Goal: Find specific page/section: Find specific page/section

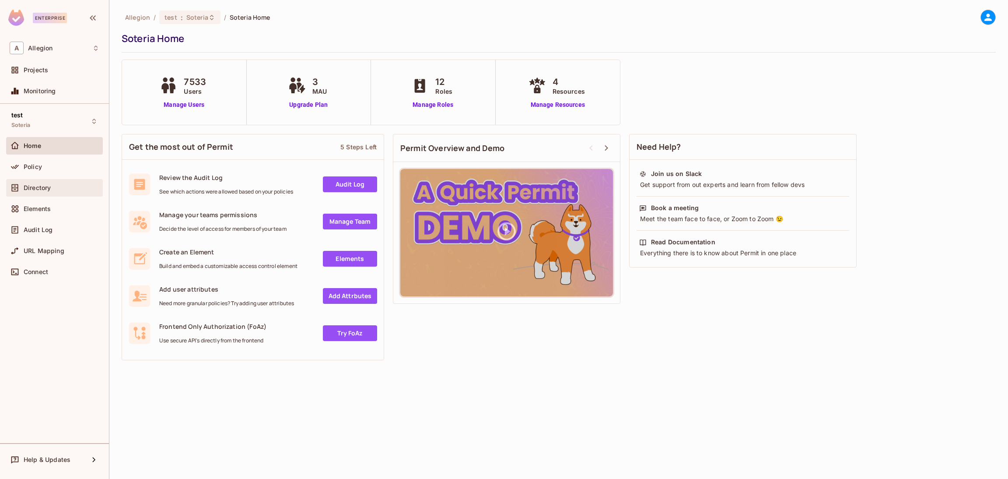
click at [49, 187] on span "Directory" at bounding box center [37, 187] width 27 height 7
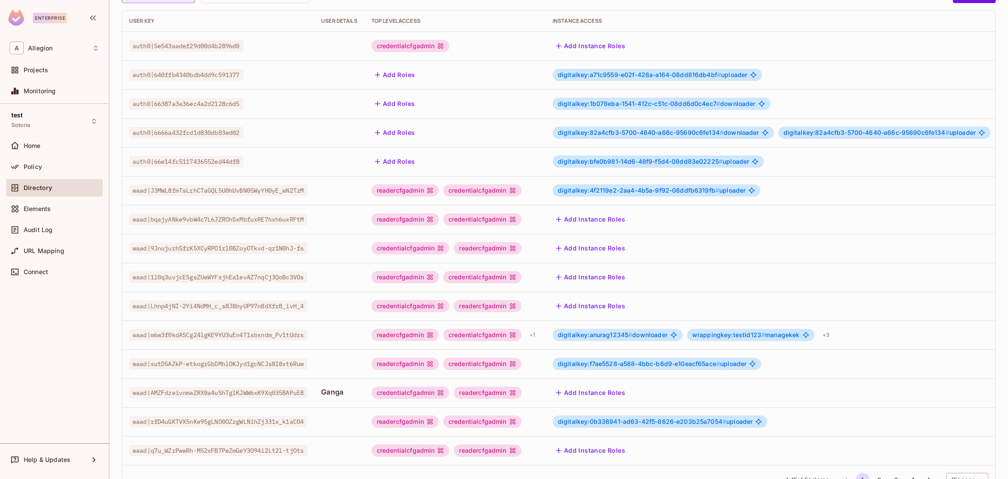
scroll to position [143, 0]
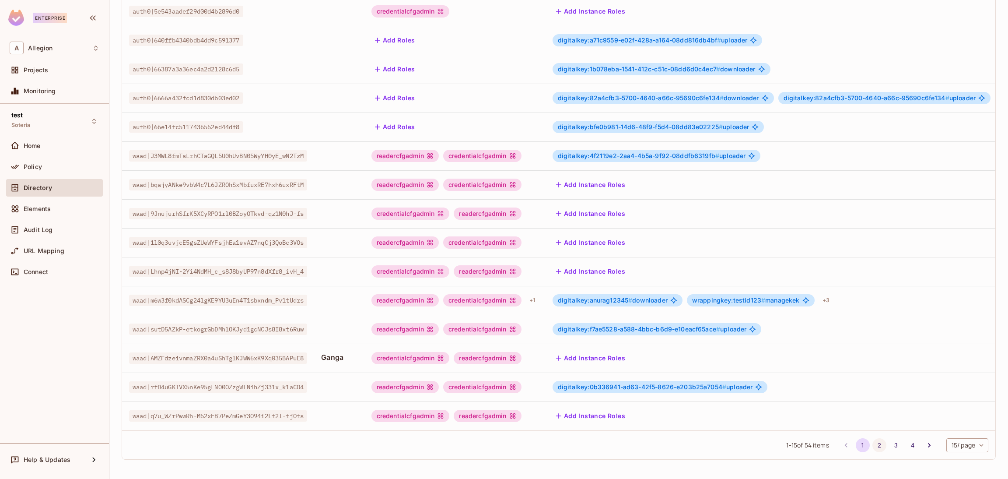
click at [873, 445] on button "2" at bounding box center [880, 445] width 14 height 14
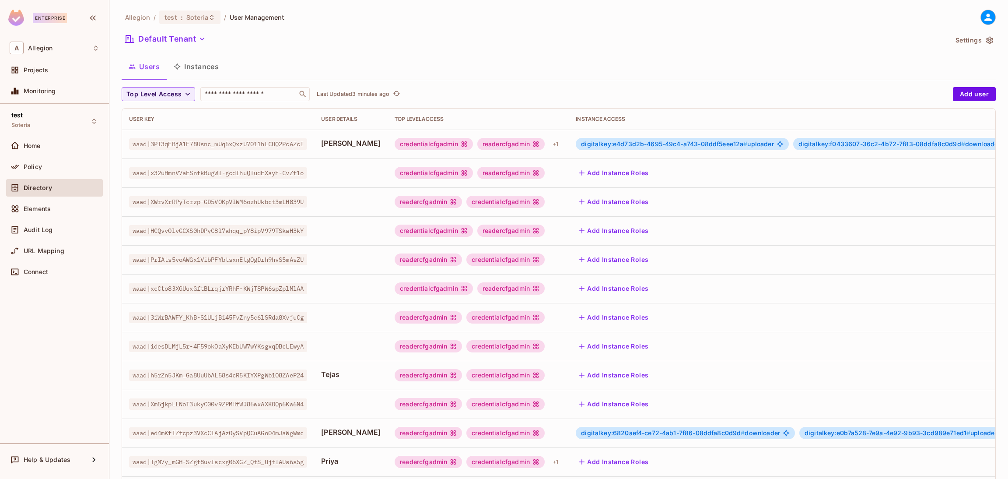
scroll to position [151, 0]
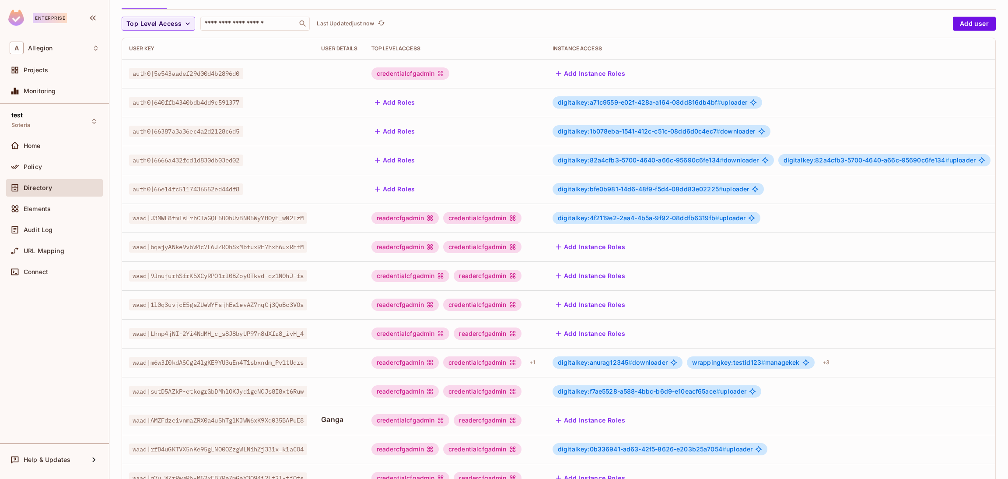
scroll to position [143, 0]
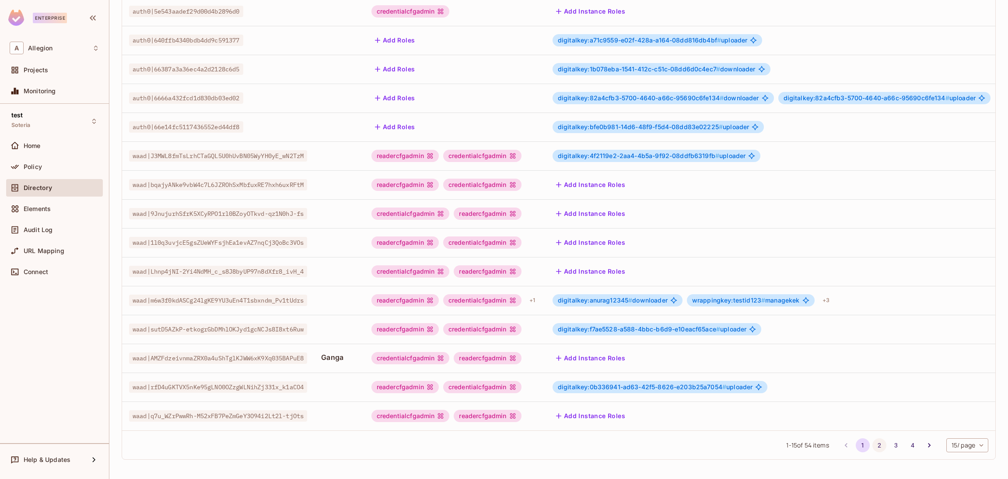
click at [873, 442] on button "2" at bounding box center [880, 445] width 14 height 14
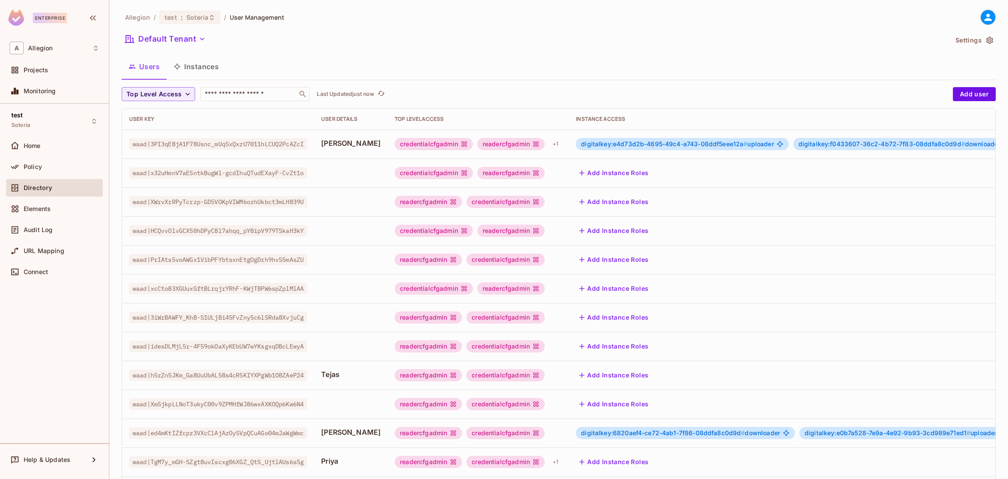
scroll to position [151, 0]
